Goal: Task Accomplishment & Management: Complete application form

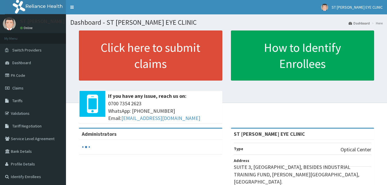
click at [23, 103] on link "Tariffs" at bounding box center [33, 100] width 66 height 13
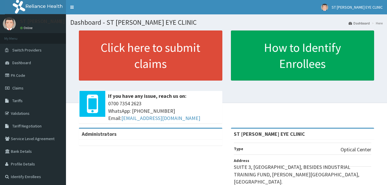
click at [23, 103] on link "Tariffs" at bounding box center [33, 100] width 66 height 13
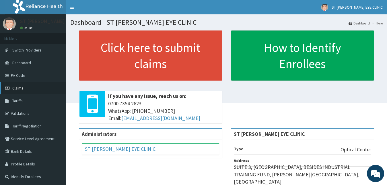
click at [18, 90] on span "Claims" at bounding box center [17, 87] width 11 height 5
click at [24, 78] on link "PA Code" at bounding box center [33, 75] width 66 height 13
click at [42, 77] on link "PA Code" at bounding box center [33, 75] width 66 height 13
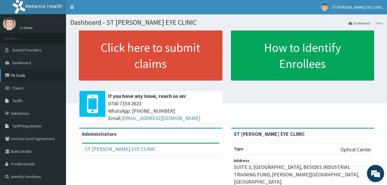
click at [42, 77] on link "PA Code" at bounding box center [33, 75] width 66 height 13
click at [18, 101] on span "Tariffs" at bounding box center [17, 100] width 10 height 5
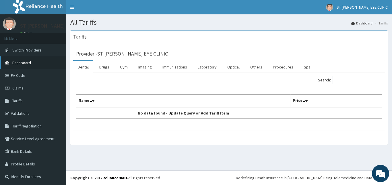
click at [32, 63] on link "Dashboard" at bounding box center [33, 62] width 66 height 13
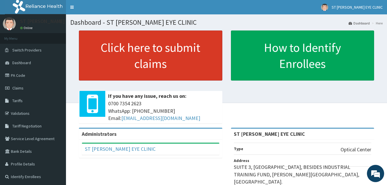
click at [157, 61] on link "Click here to submit claims" at bounding box center [151, 55] width 144 height 50
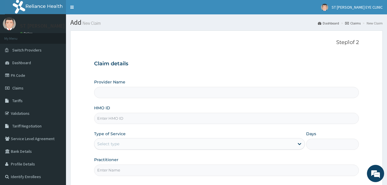
type input "ST [PERSON_NAME] EYE CLINIC"
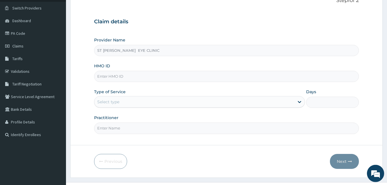
scroll to position [54, 0]
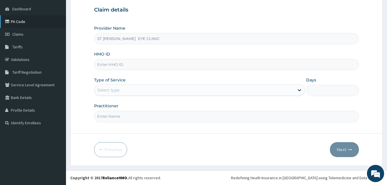
click at [33, 21] on link "PA Code" at bounding box center [33, 21] width 66 height 13
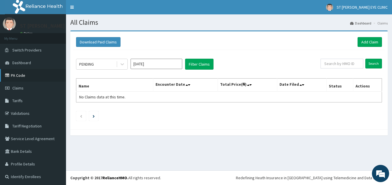
click at [26, 77] on link "PA Code" at bounding box center [33, 75] width 66 height 13
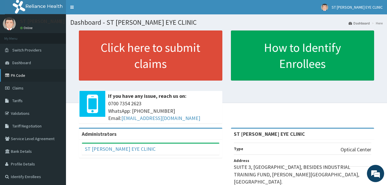
click at [26, 75] on link "PA Code" at bounding box center [33, 75] width 66 height 13
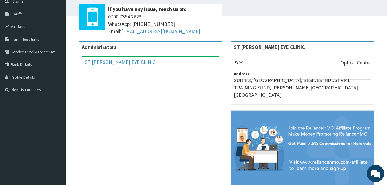
scroll to position [88, 0]
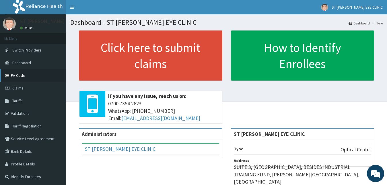
click at [24, 74] on link "PA Code" at bounding box center [33, 75] width 66 height 13
click at [26, 76] on link "PA Code" at bounding box center [33, 75] width 66 height 13
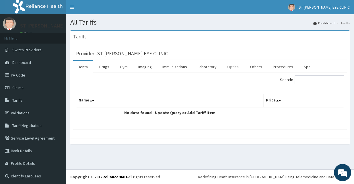
click at [237, 66] on link "Optical" at bounding box center [234, 67] width 22 height 12
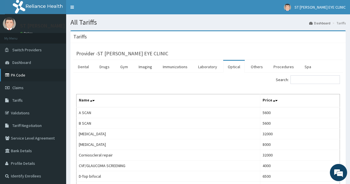
click at [24, 71] on link "PA Code" at bounding box center [33, 75] width 66 height 13
